Goal: Information Seeking & Learning: Learn about a topic

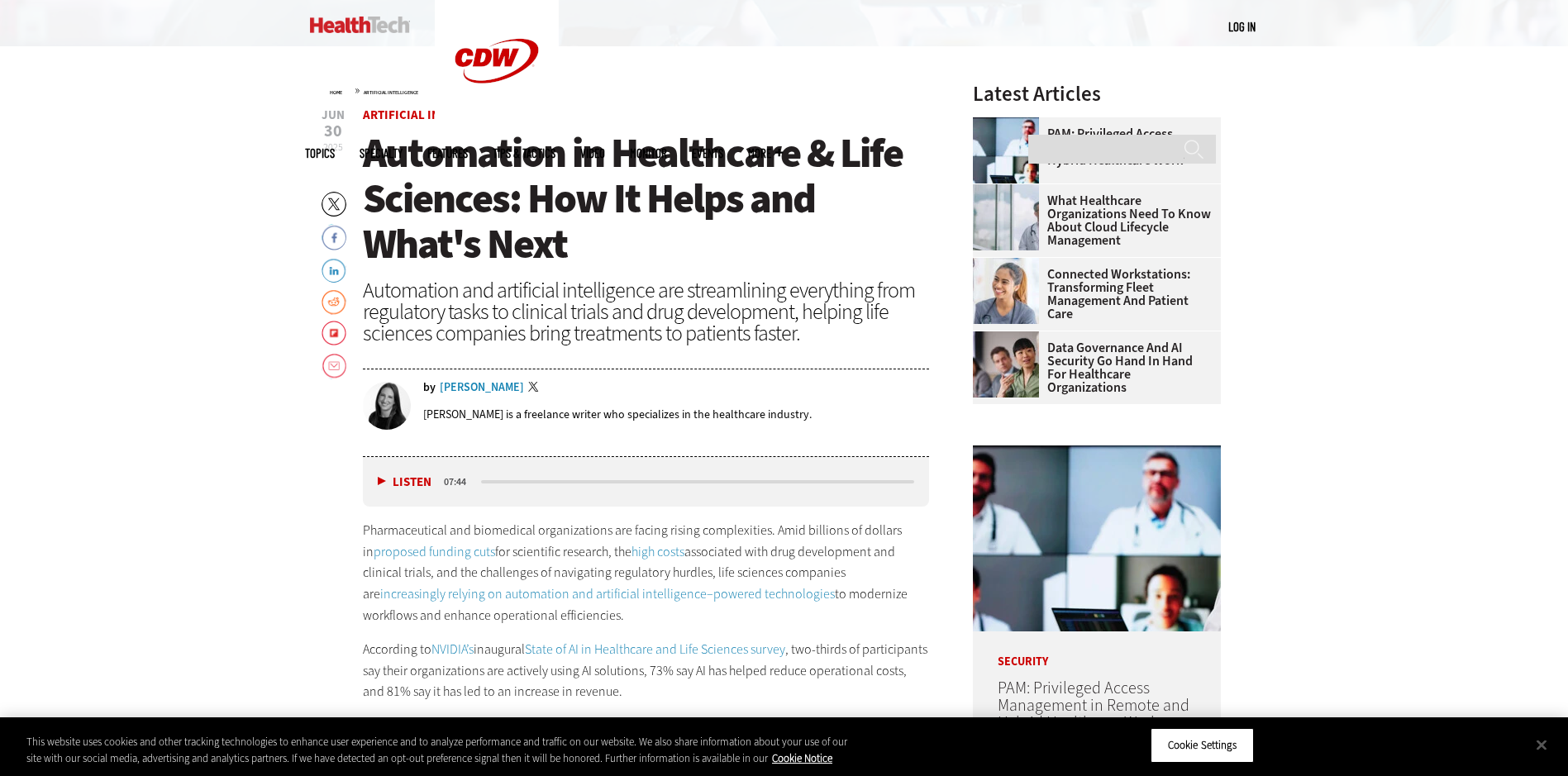
scroll to position [744, 0]
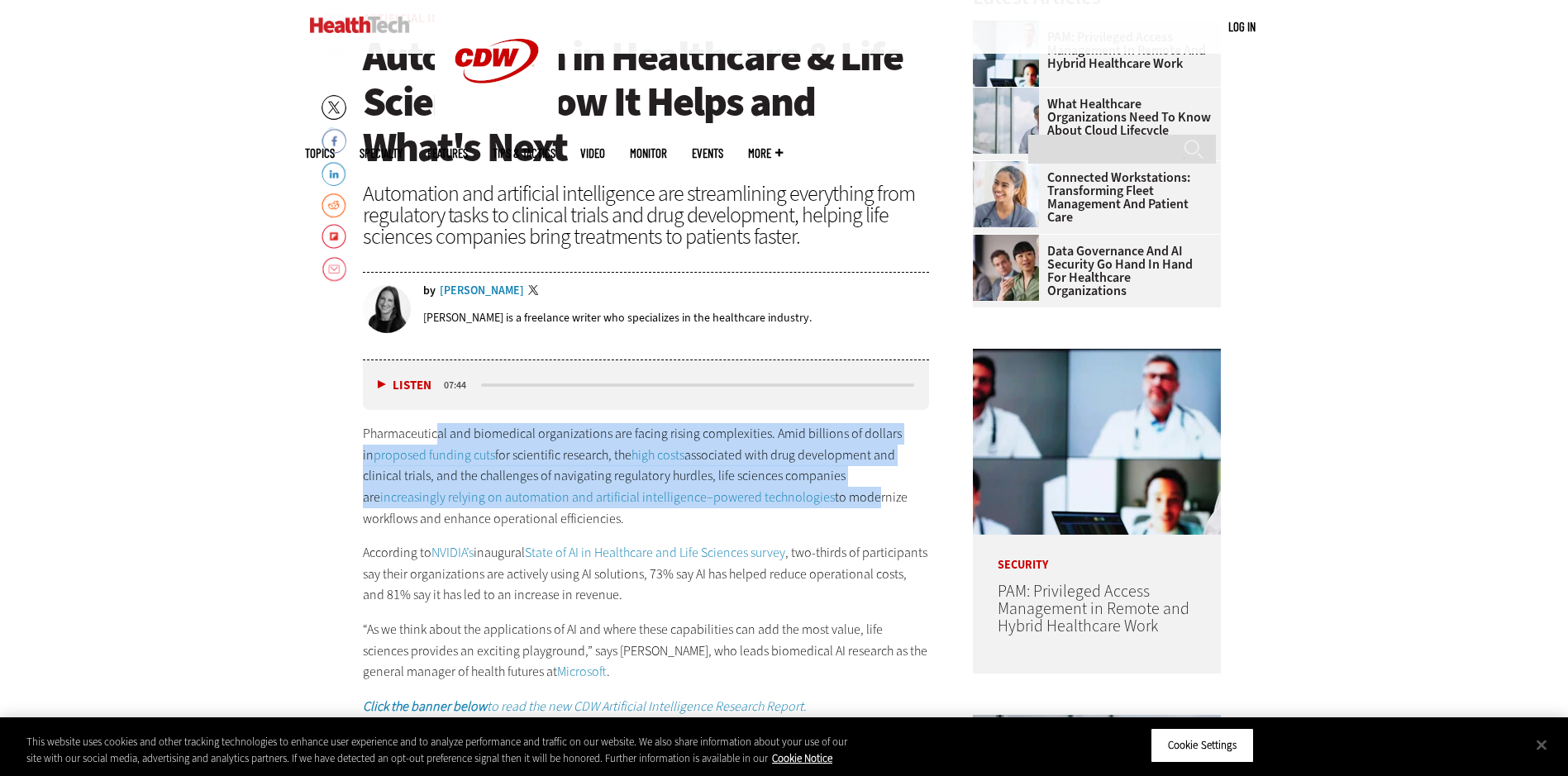
drag, startPoint x: 439, startPoint y: 431, endPoint x: 741, endPoint y: 504, distance: 310.7
click at [741, 504] on p "Pharmaceutical and biomedical organizations are facing rising complexities. Ami…" at bounding box center [646, 475] width 567 height 106
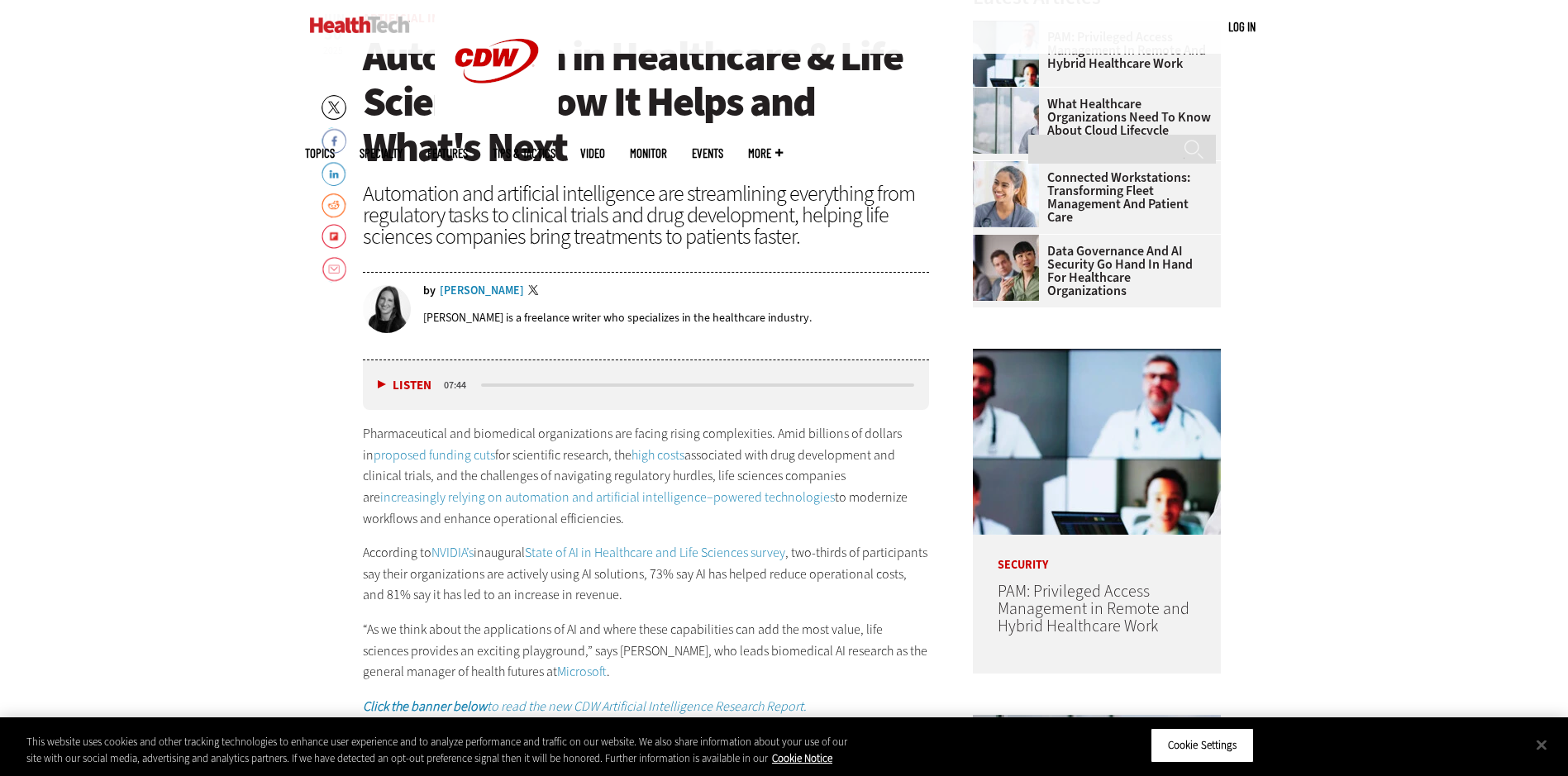
drag, startPoint x: 741, startPoint y: 504, endPoint x: 629, endPoint y: 517, distance: 112.8
click at [635, 518] on p "Pharmaceutical and biomedical organizations are facing rising complexities. Ami…" at bounding box center [646, 475] width 567 height 106
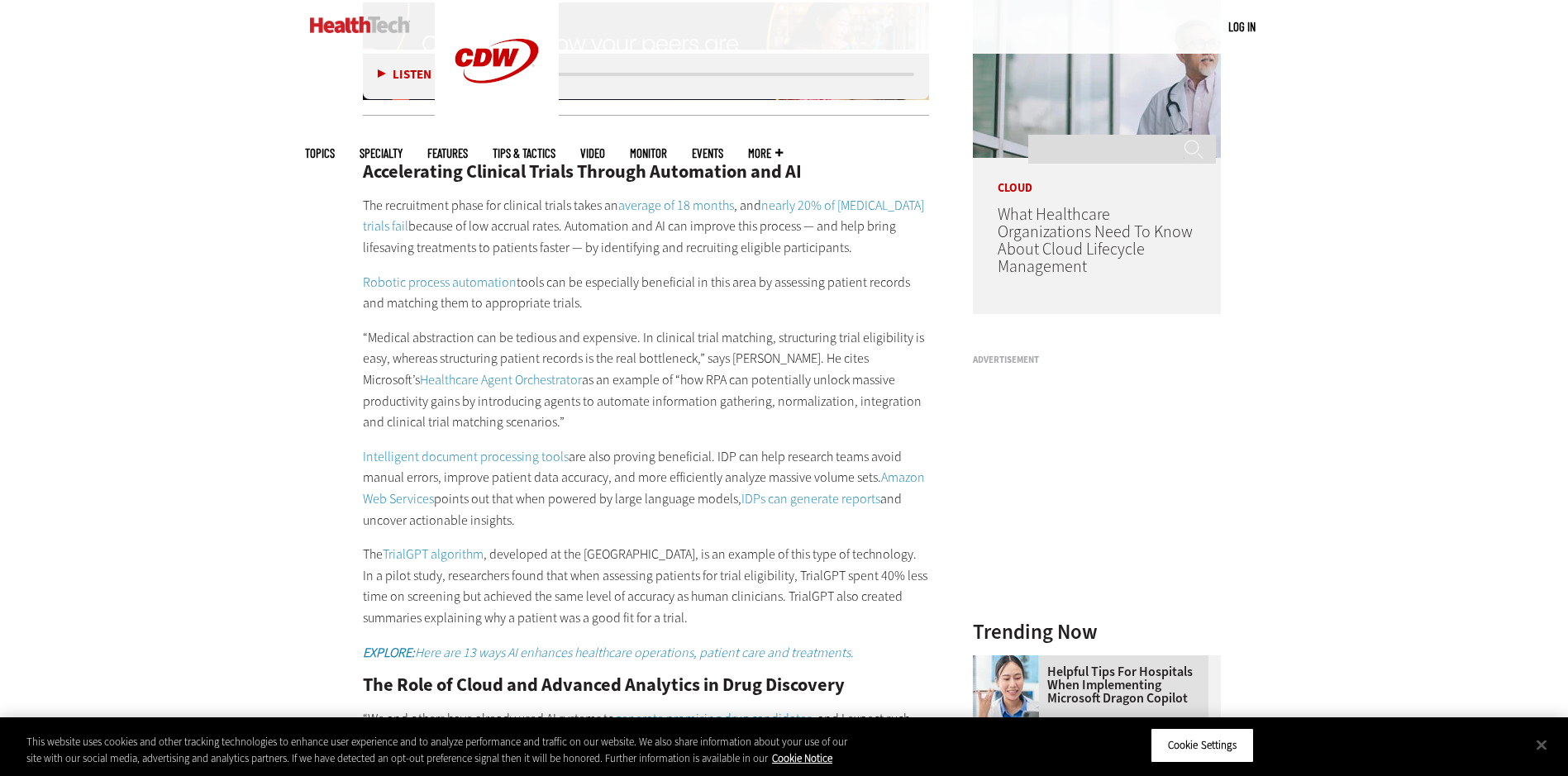
scroll to position [1488, 0]
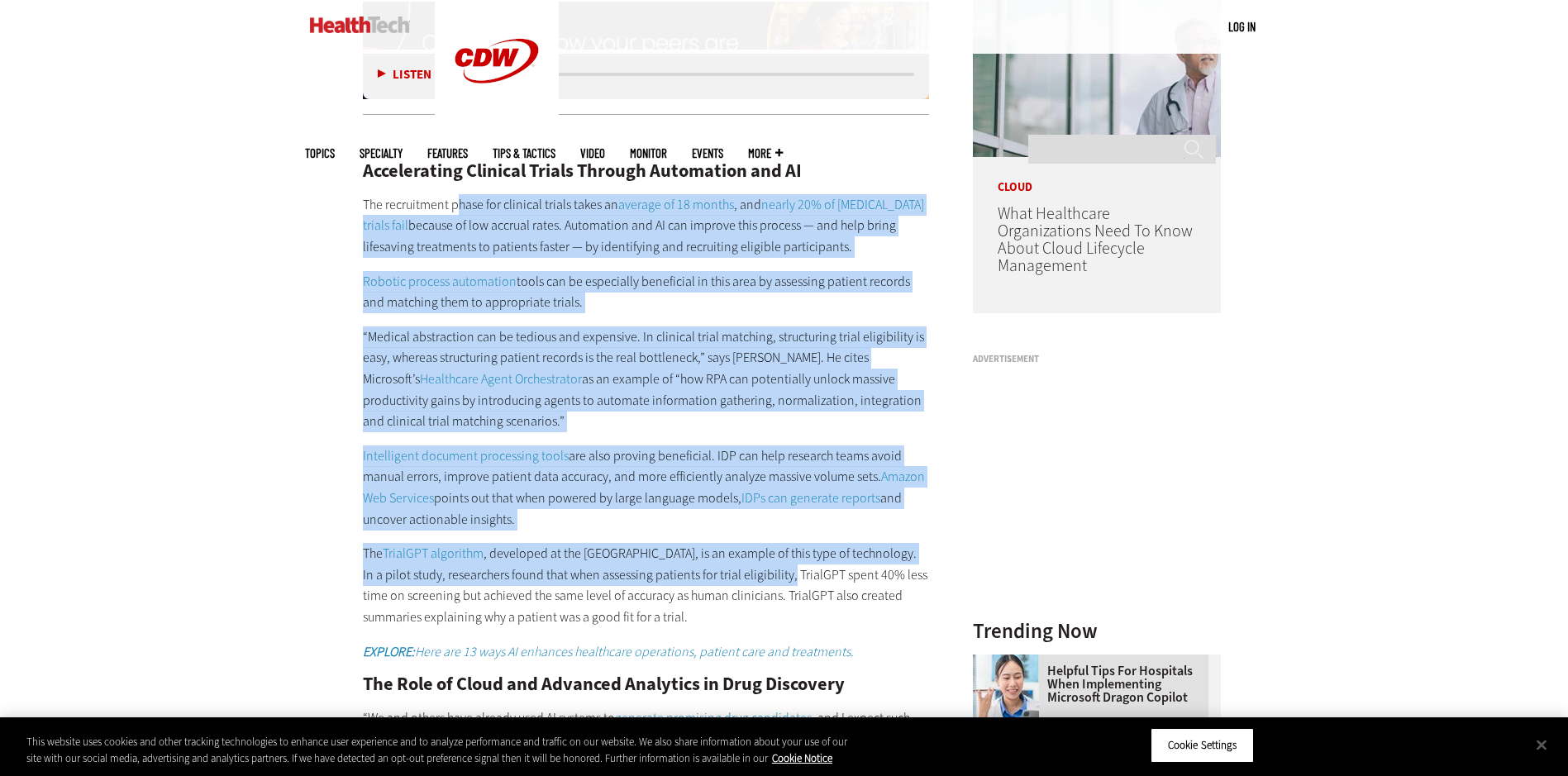
drag, startPoint x: 458, startPoint y: 199, endPoint x: 806, endPoint y: 579, distance: 515.3
click at [806, 579] on div "Accelerating Clinical Trials Through Automation and AI The recruitment phase fo…" at bounding box center [646, 641] width 567 height 1026
click at [567, 519] on p "Intelligent document processing tools are also proving beneficial. IDP can help…" at bounding box center [646, 487] width 567 height 84
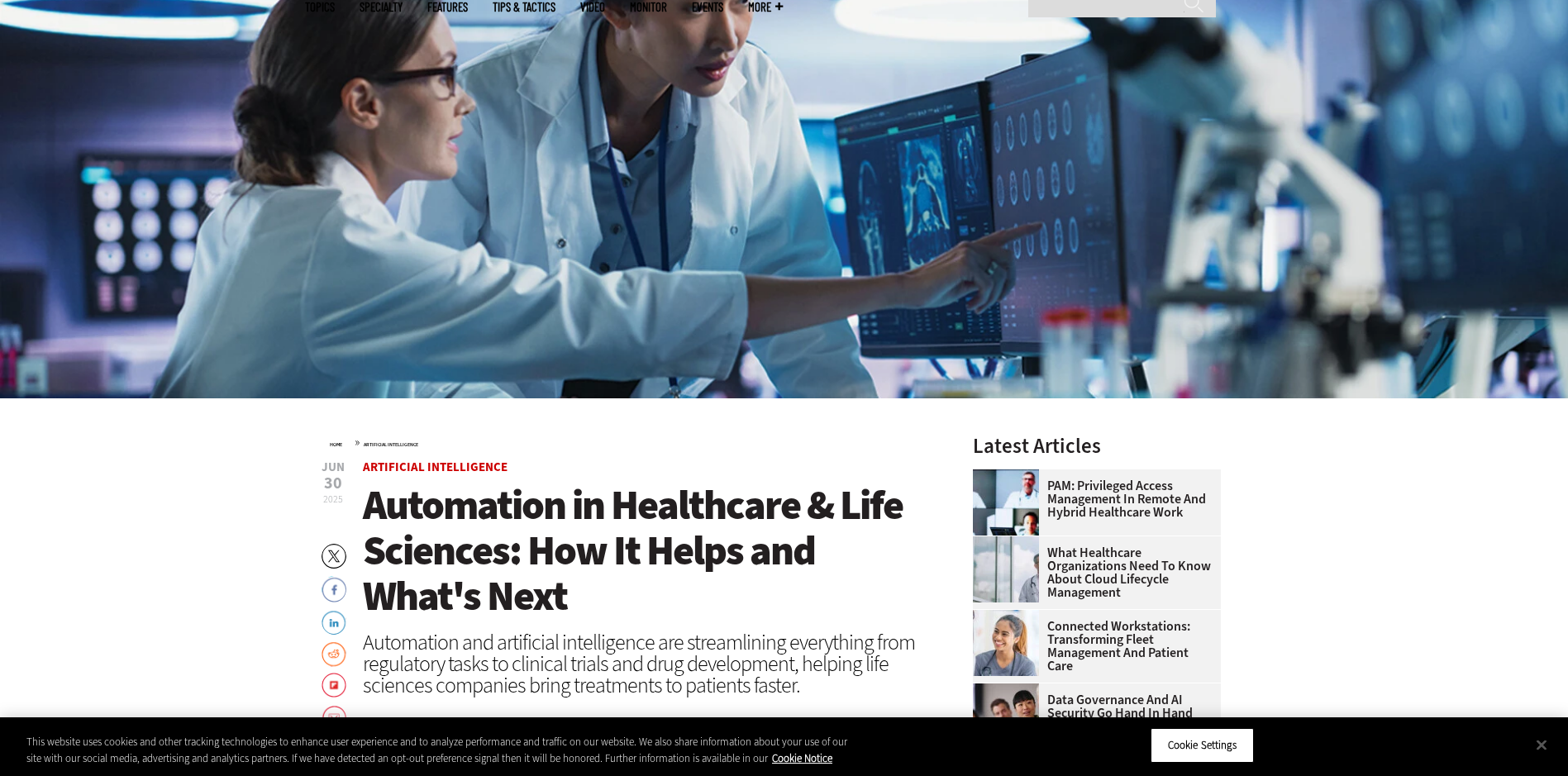
scroll to position [83, 0]
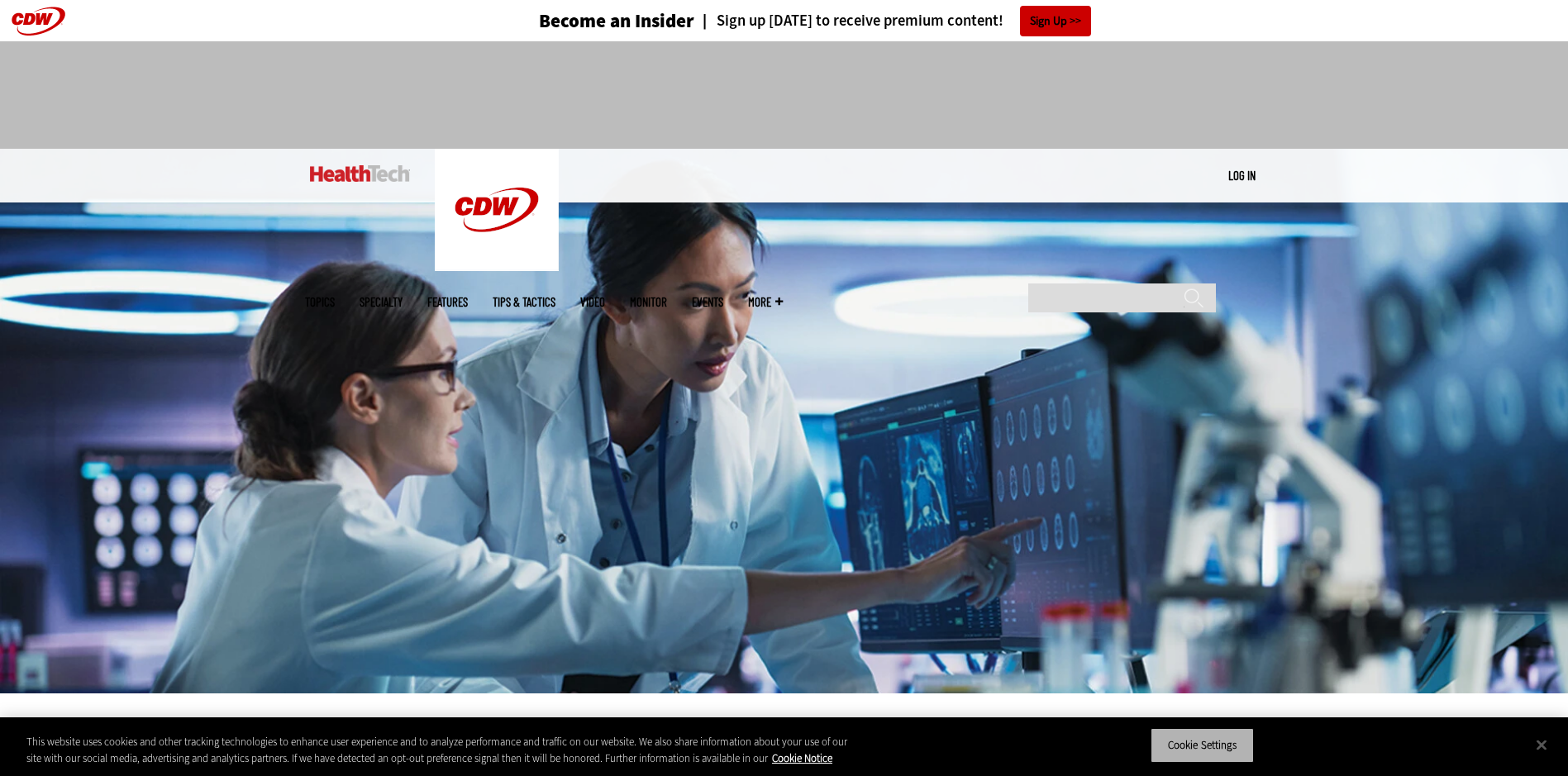
drag, startPoint x: 1435, startPoint y: 0, endPoint x: 1212, endPoint y: 743, distance: 775.7
click at [1212, 743] on button "Cookie Settings" at bounding box center [1202, 746] width 103 height 34
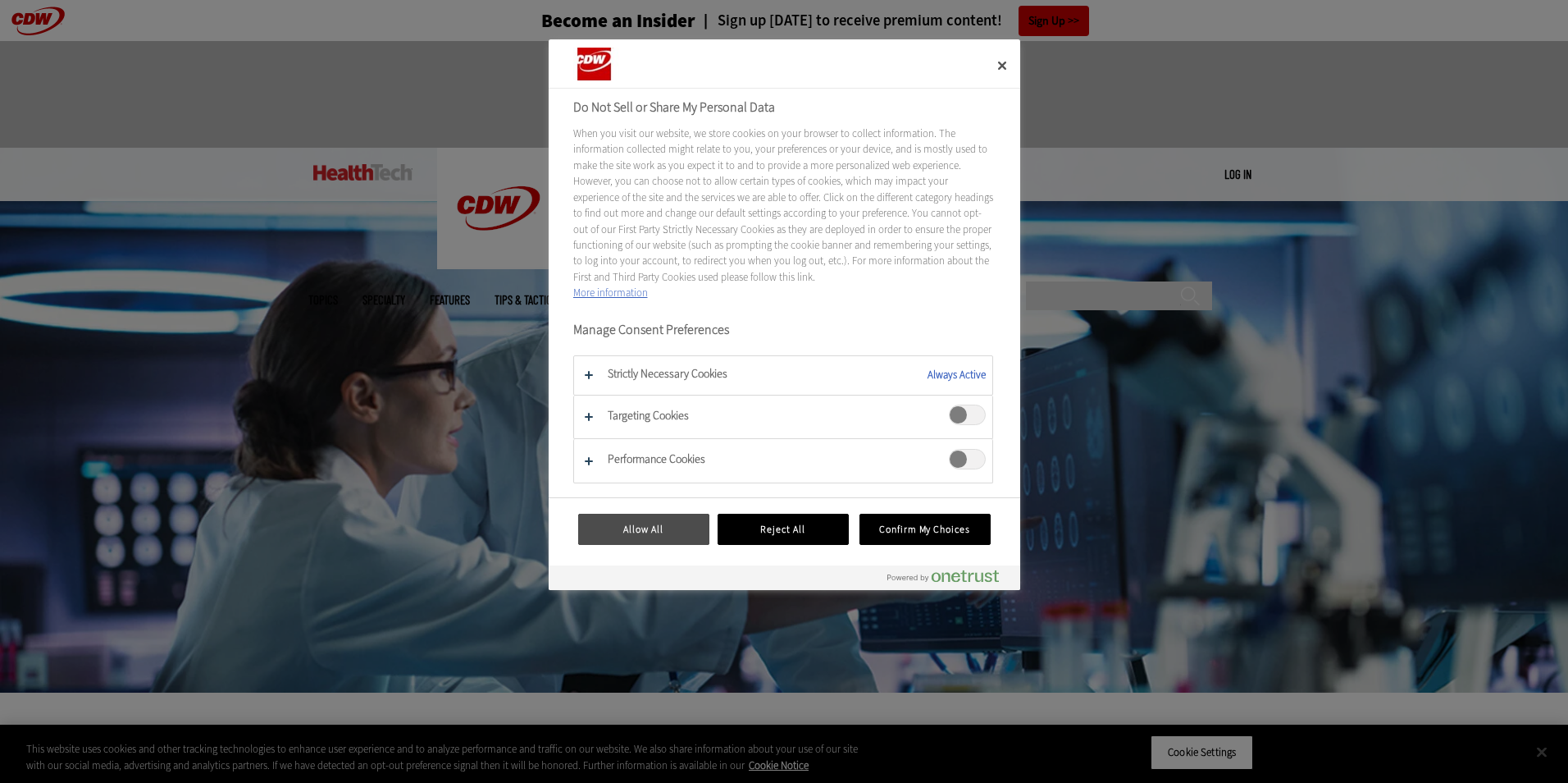
click at [666, 527] on button "Allow All" at bounding box center [644, 529] width 132 height 31
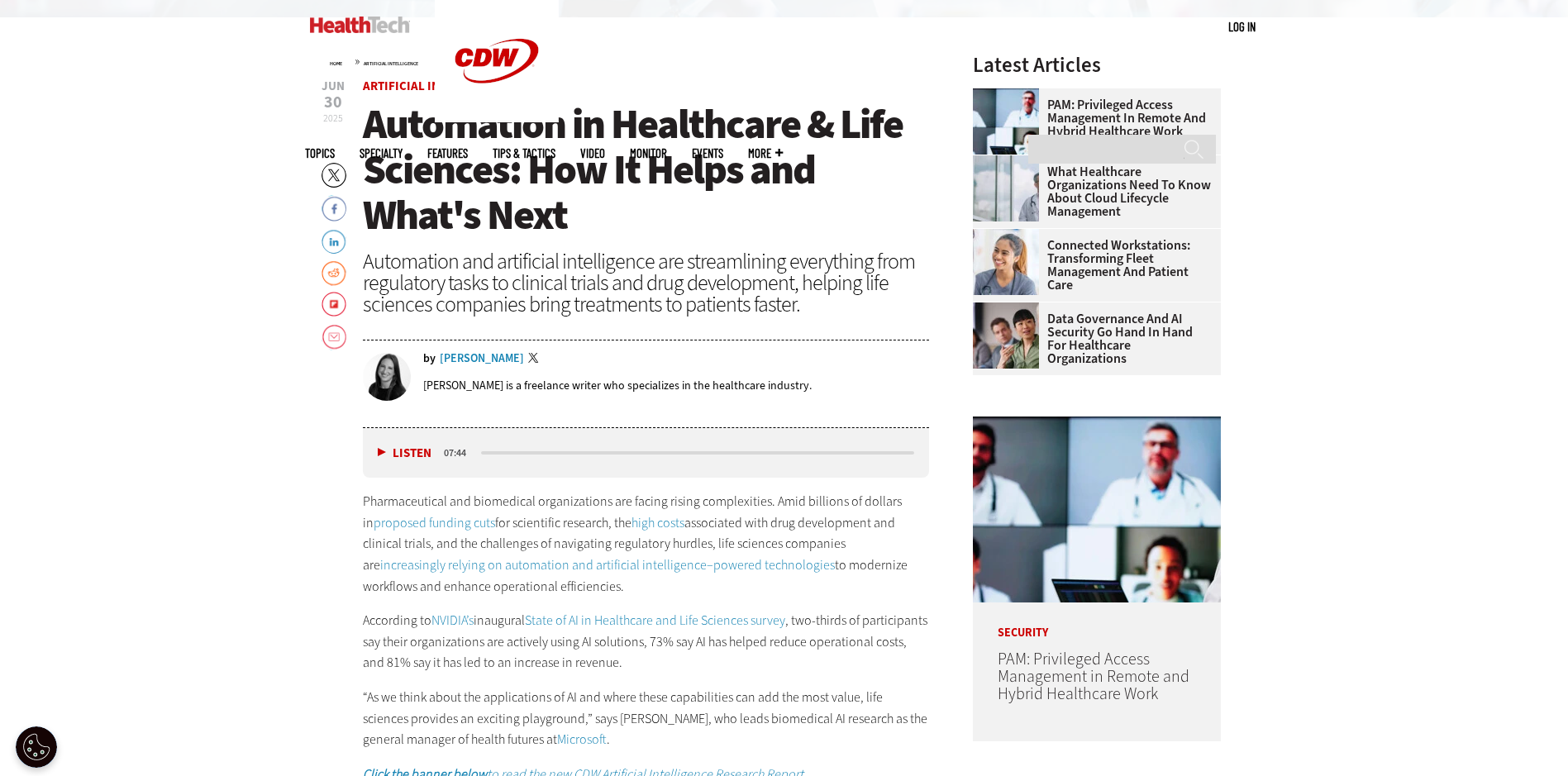
scroll to position [827, 0]
